Goal: Check status: Check status

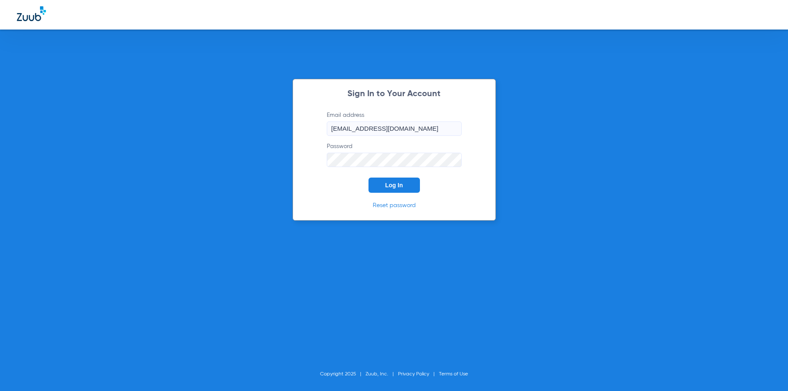
click at [394, 189] on button "Log In" at bounding box center [393, 184] width 51 height 15
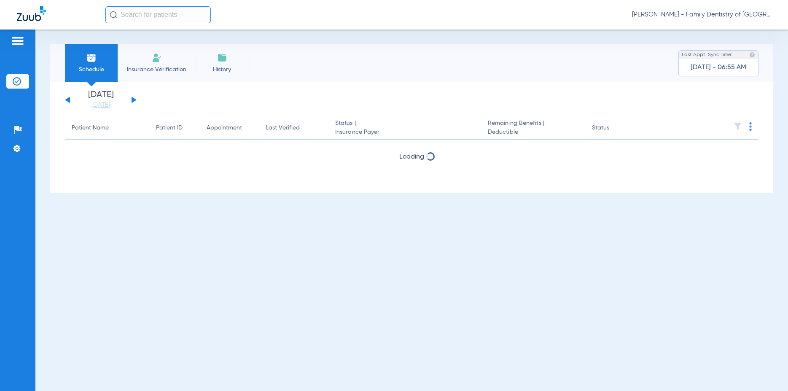
click at [132, 100] on button at bounding box center [134, 100] width 5 height 6
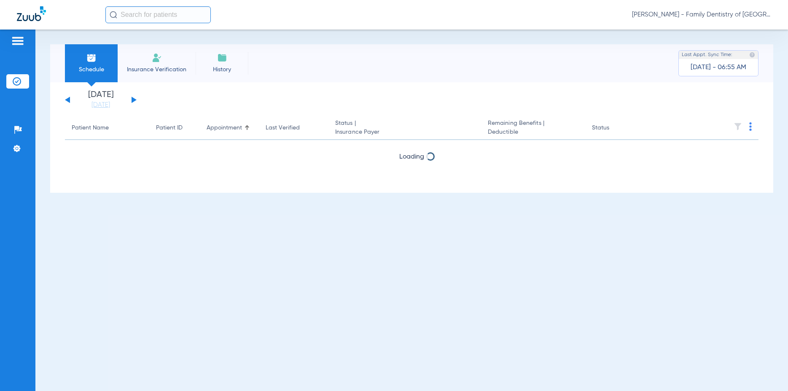
click at [132, 100] on button at bounding box center [134, 100] width 5 height 6
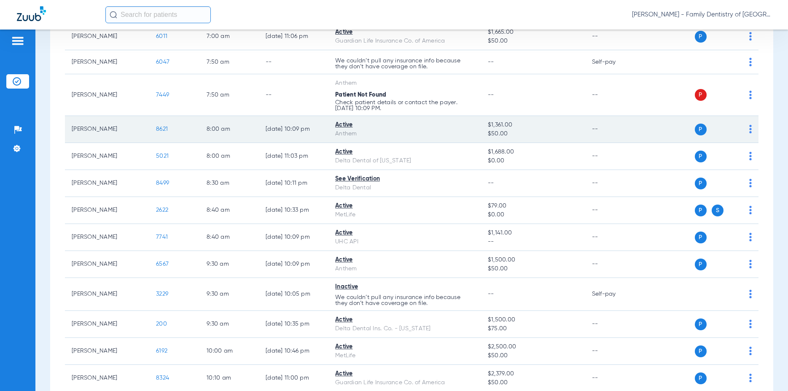
scroll to position [243, 0]
